Goal: Task Accomplishment & Management: Manage account settings

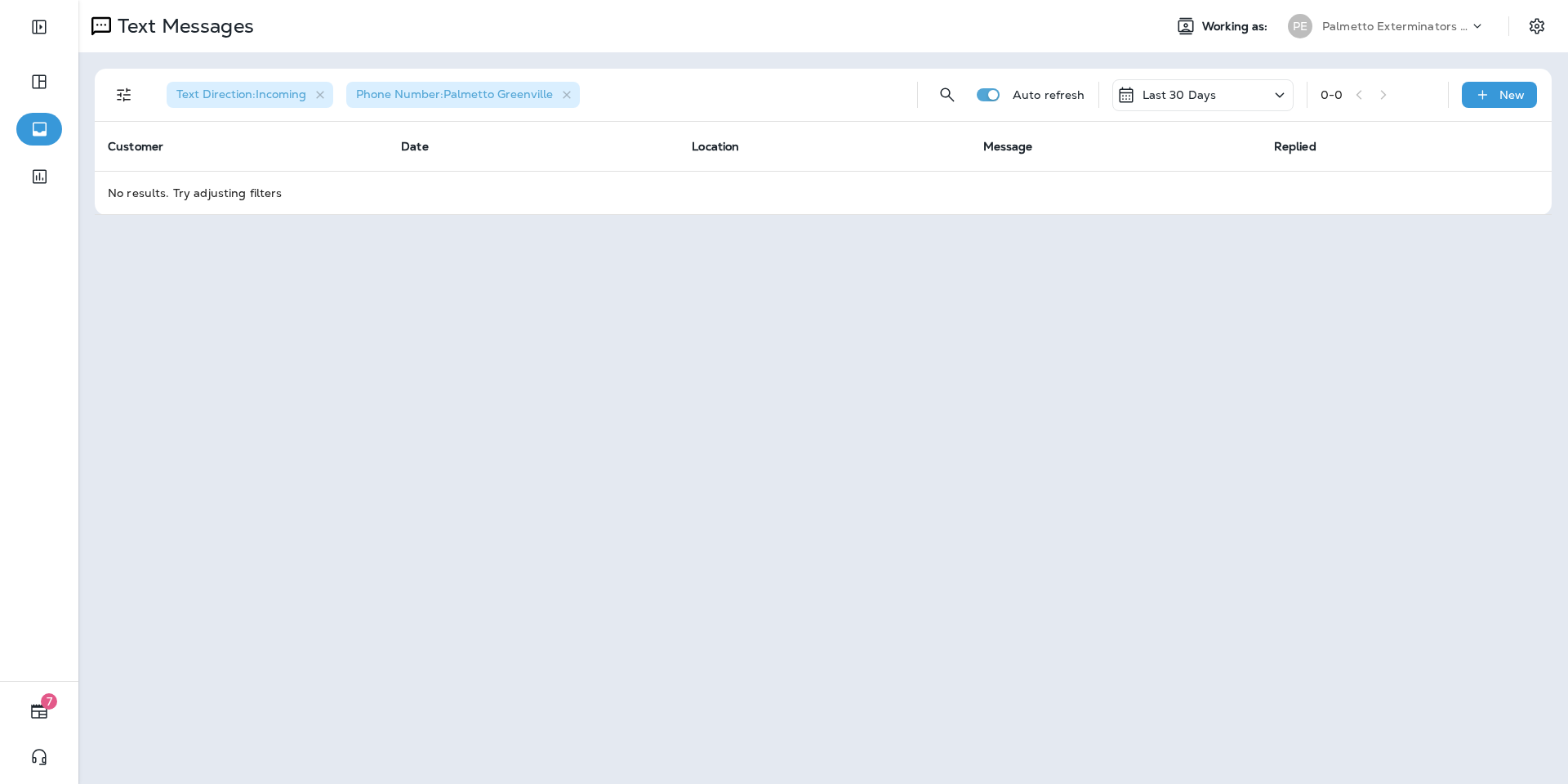
click at [1164, 85] on div "Last 30 Days" at bounding box center [1202, 95] width 181 height 32
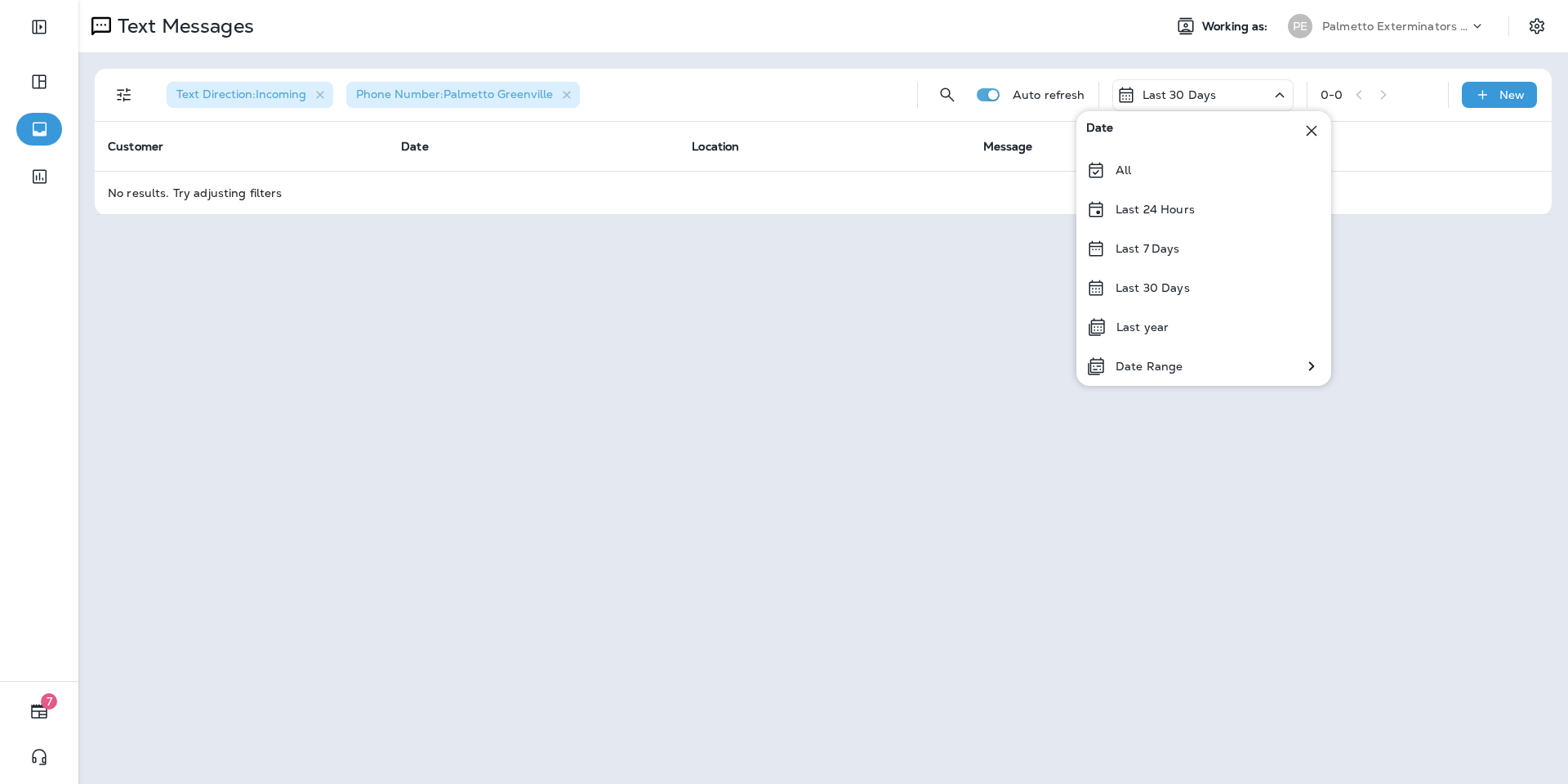
click at [1153, 244] on p "Last 7 Days" at bounding box center [1148, 248] width 64 height 13
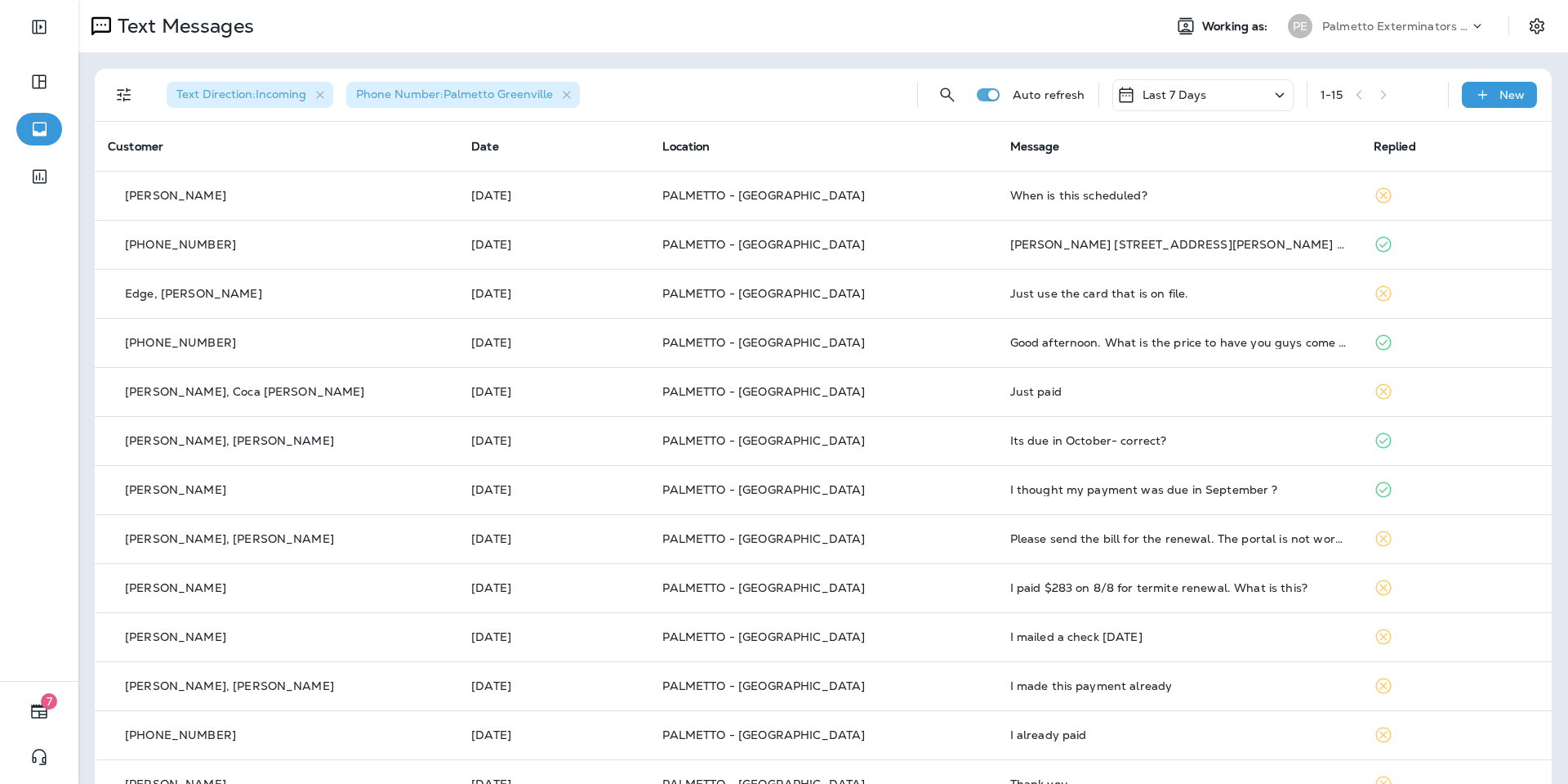
click at [1333, 23] on p "Palmetto Exterminators LLC" at bounding box center [1396, 26] width 147 height 13
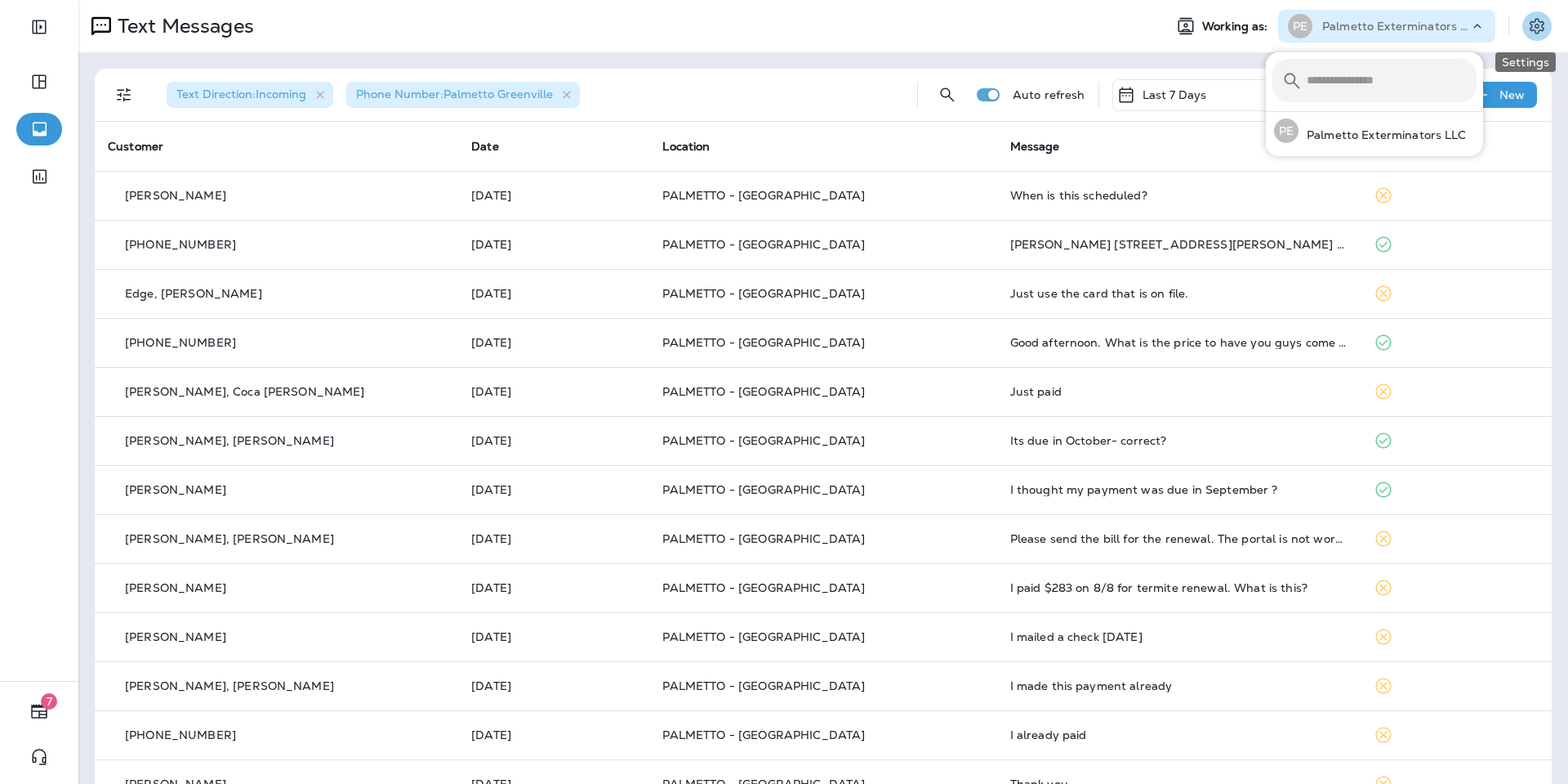
click at [1517, 19] on icon "Settings" at bounding box center [1537, 26] width 19 height 19
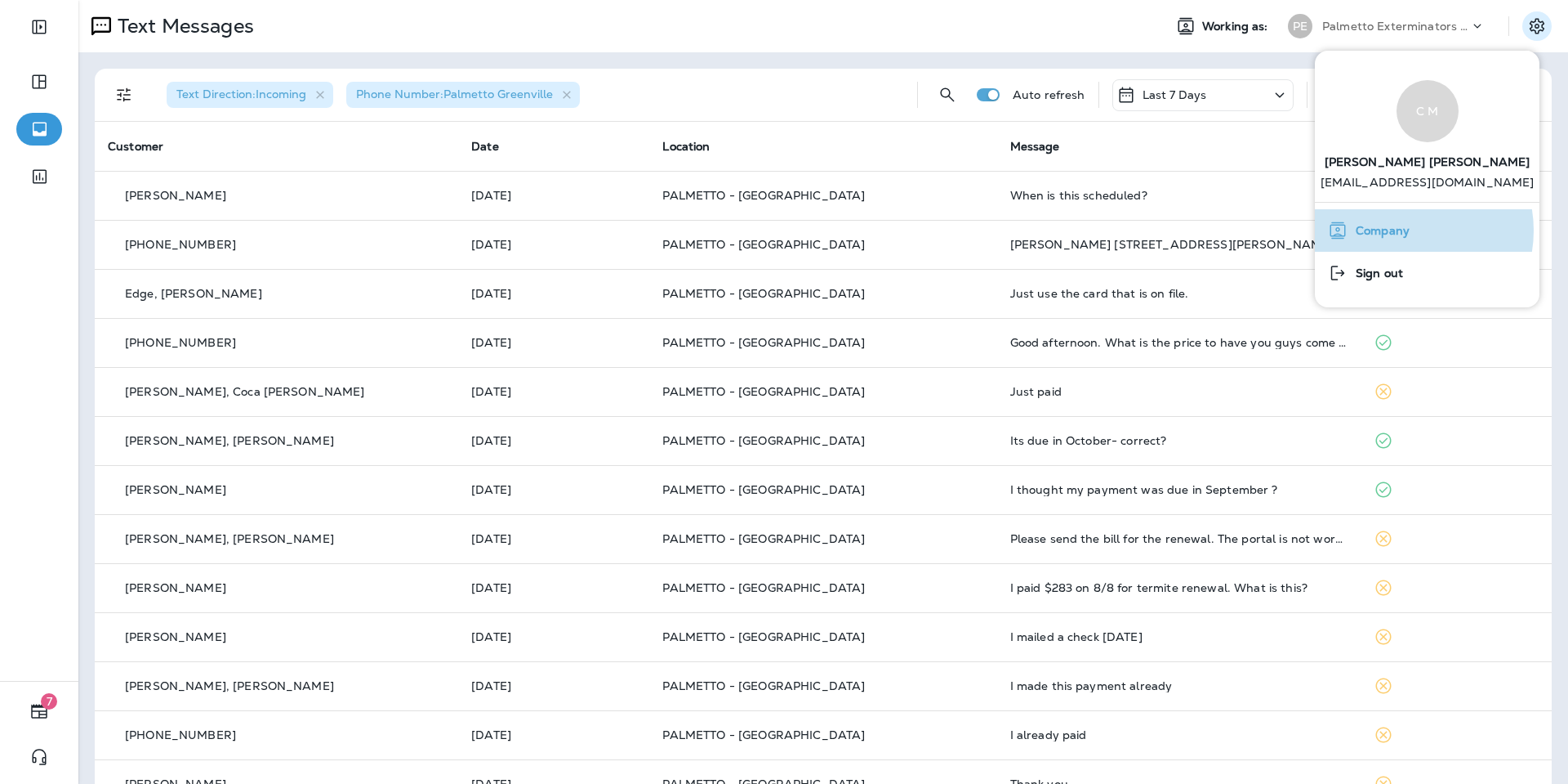
click at [1403, 231] on span "Company" at bounding box center [1379, 231] width 62 height 14
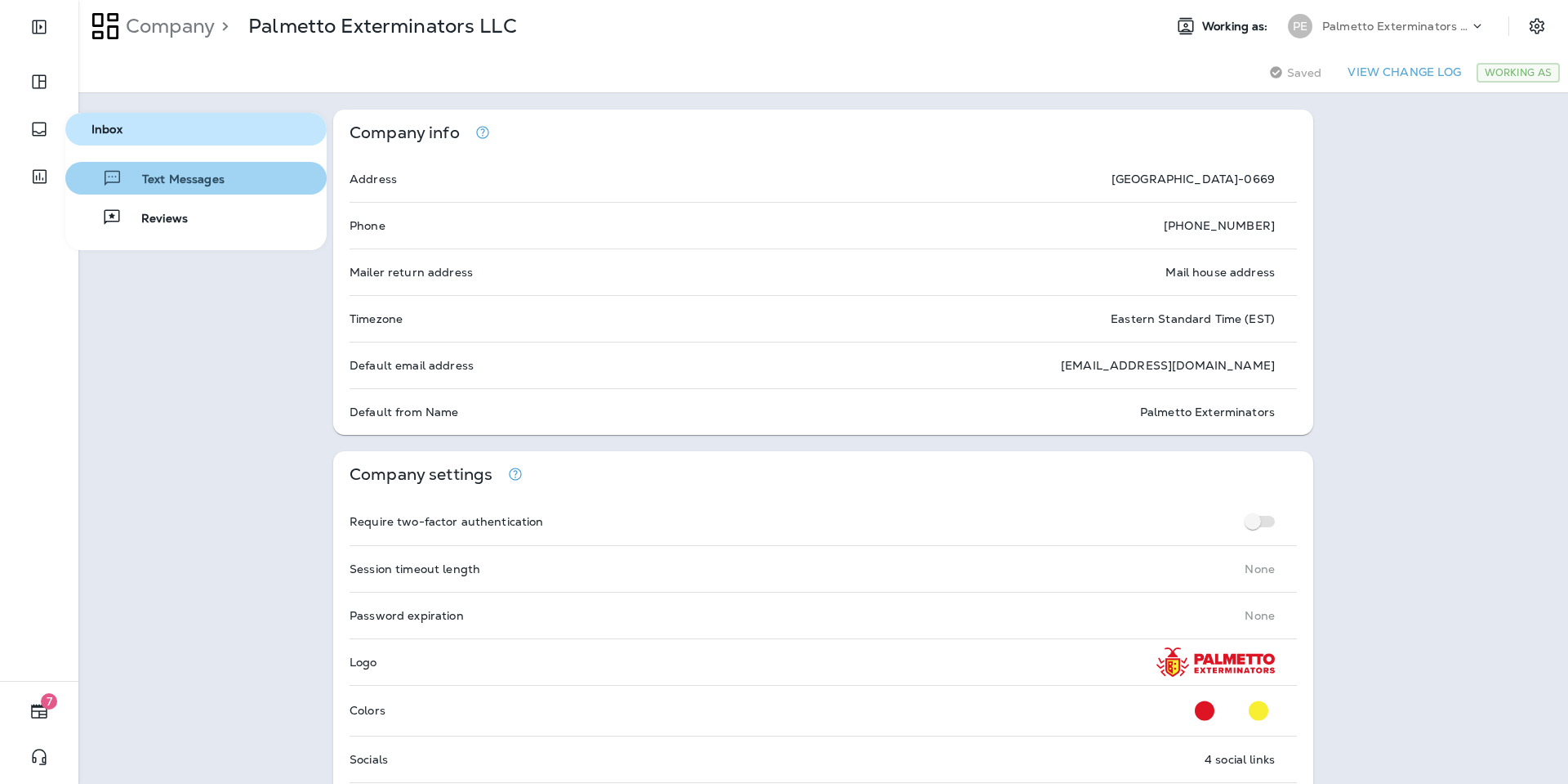
click at [148, 180] on span "Text Messages" at bounding box center [173, 180] width 102 height 16
